Goal: Task Accomplishment & Management: Manage account settings

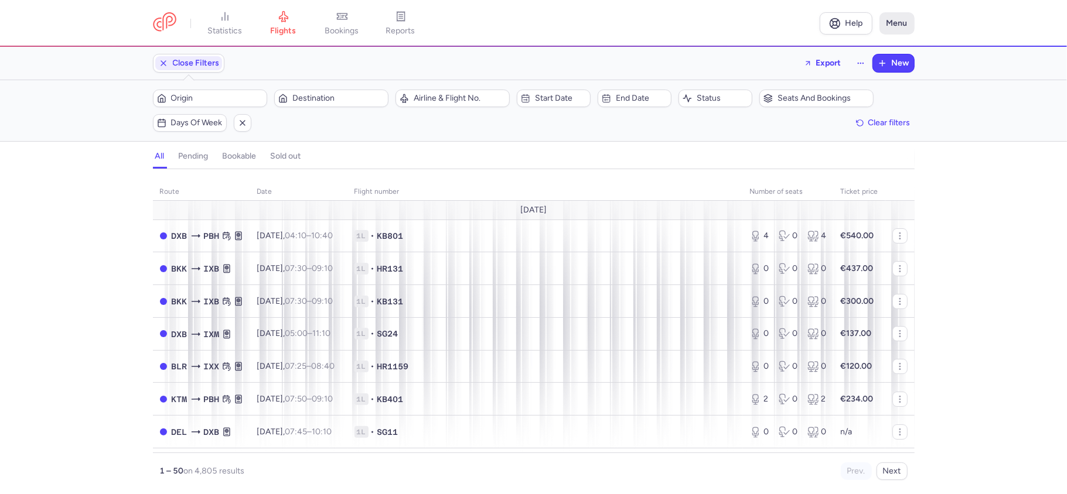
click at [895, 20] on button "Menu" at bounding box center [896, 23] width 35 height 22
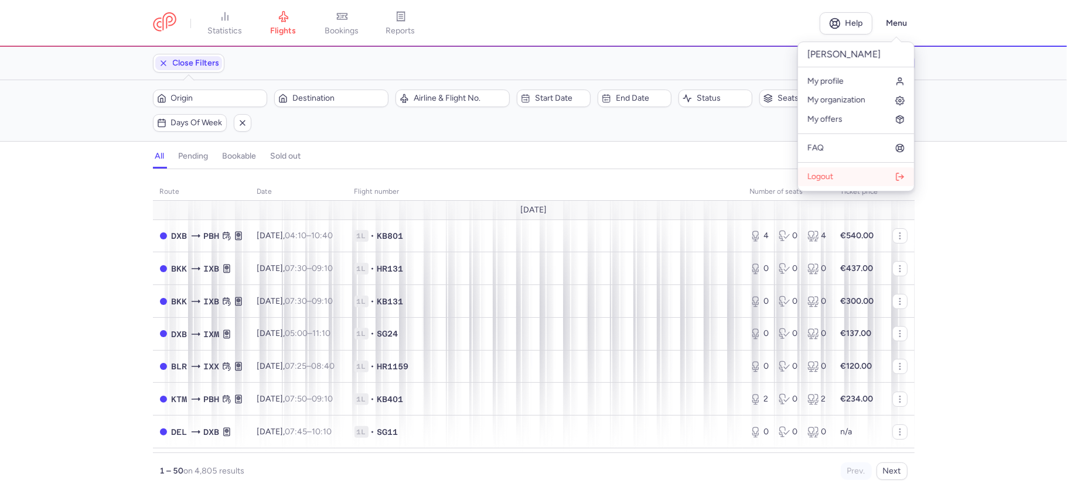
click at [813, 185] on button "Logout" at bounding box center [856, 177] width 116 height 19
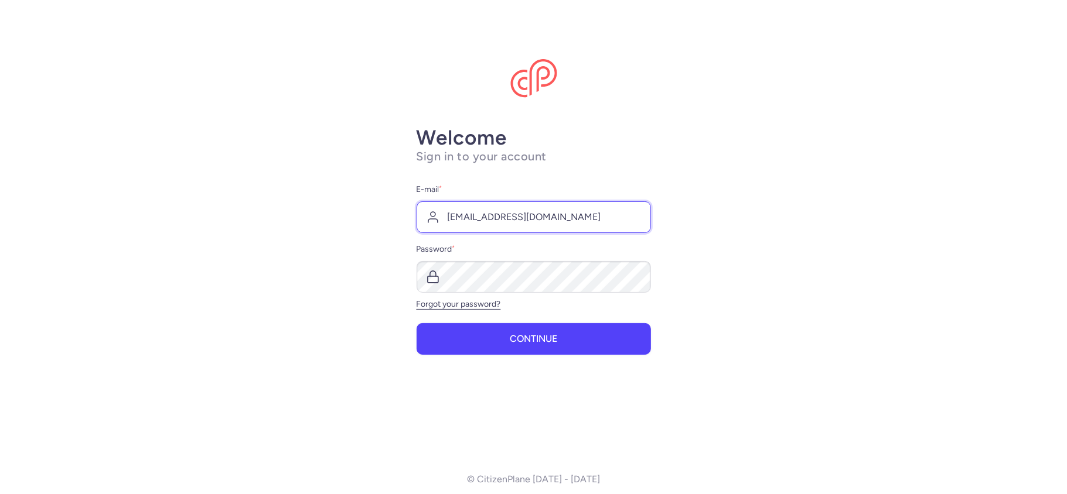
click at [533, 212] on input "[EMAIL_ADDRESS][DOMAIN_NAME]" at bounding box center [534, 218] width 234 height 32
type input "[EMAIL_ADDRESS][DOMAIN_NAME]"
click at [523, 333] on button "Continue" at bounding box center [534, 339] width 234 height 32
